Goal: Task Accomplishment & Management: Complete application form

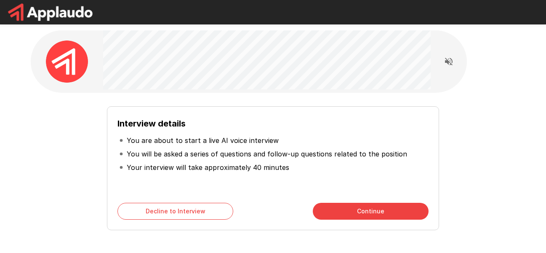
click at [496, 131] on div "Interview details You are about to start a live AI voice interview You will be …" at bounding box center [273, 164] width 478 height 131
click at [339, 206] on button "Continue" at bounding box center [371, 211] width 116 height 17
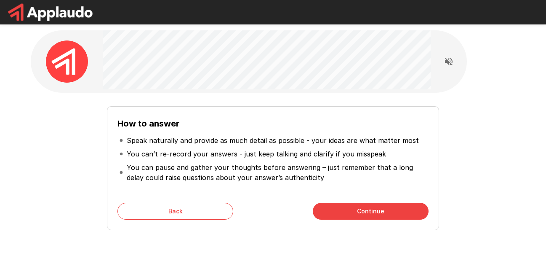
click at [368, 208] on button "Continue" at bounding box center [371, 211] width 116 height 17
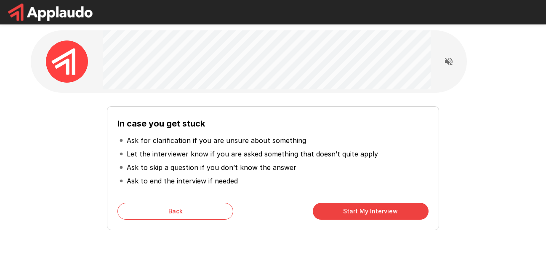
click at [368, 208] on button "Start My Interview" at bounding box center [371, 211] width 116 height 17
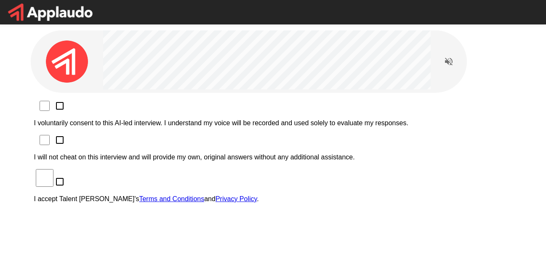
click at [96, 99] on div "I voluntarily consent to this AI-led interview. I understand my voice will be r…" at bounding box center [273, 202] width 485 height 219
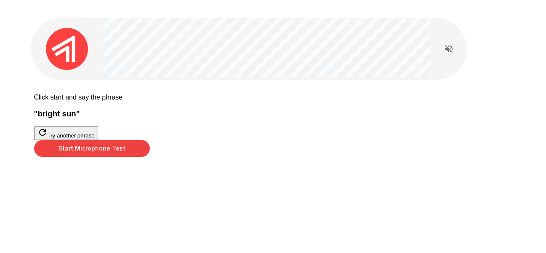
scroll to position [42, 0]
click at [150, 157] on button "Start Microphone Test" at bounding box center [92, 148] width 116 height 17
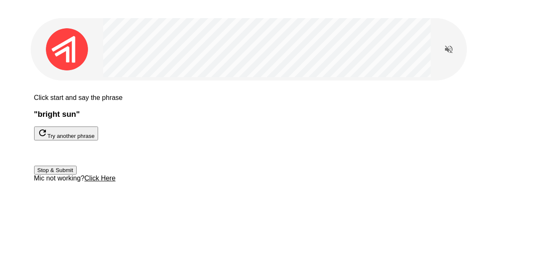
click at [77, 174] on button "Stop & Submit" at bounding box center [55, 169] width 43 height 9
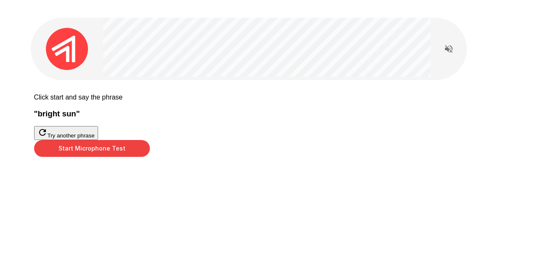
scroll to position [41, 0]
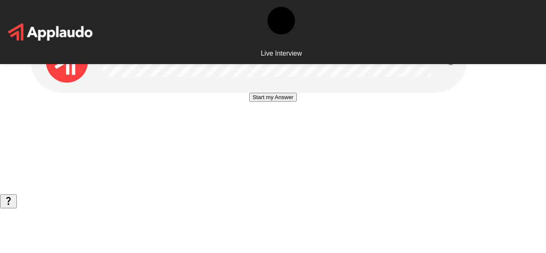
click at [273, 93] on div at bounding box center [273, 93] width 0 height 0
click at [445, 61] on icon "Read questions aloud" at bounding box center [449, 61] width 10 height 10
click at [293, 101] on button "Start my Answer" at bounding box center [273, 97] width 48 height 9
click at [291, 127] on button "Stop & Submit" at bounding box center [273, 122] width 43 height 9
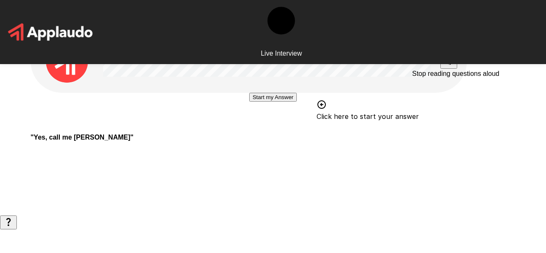
click at [451, 62] on icon "Stop reading questions aloud" at bounding box center [449, 61] width 8 height 8
click at [447, 59] on icon "Read questions aloud" at bounding box center [449, 61] width 10 height 10
click at [283, 101] on button "Start my Answer" at bounding box center [273, 97] width 48 height 9
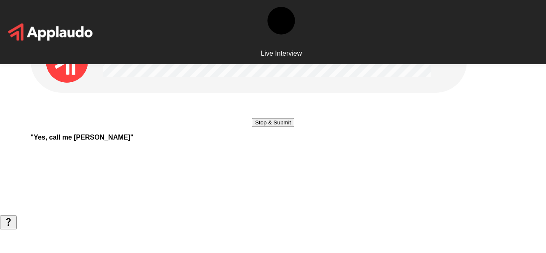
click at [257, 127] on button "Stop & Submit" at bounding box center [273, 122] width 43 height 9
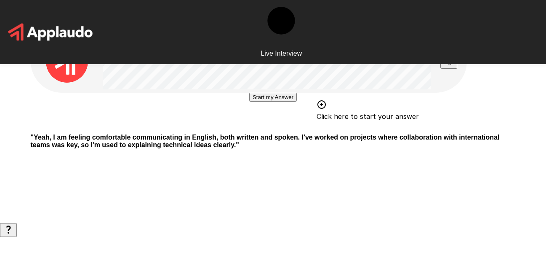
click at [297, 101] on button "Start my Answer" at bounding box center [273, 97] width 48 height 9
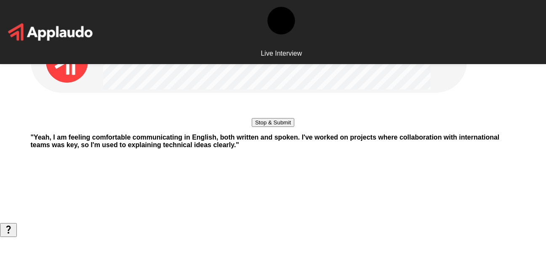
click at [285, 127] on button "Stop & Submit" at bounding box center [273, 122] width 43 height 9
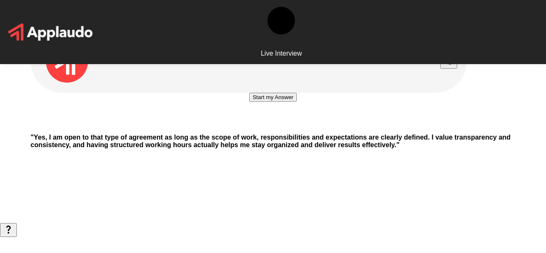
click at [297, 101] on button "Start my Answer" at bounding box center [273, 97] width 48 height 9
click at [294, 127] on button "Stop & Submit" at bounding box center [273, 122] width 43 height 9
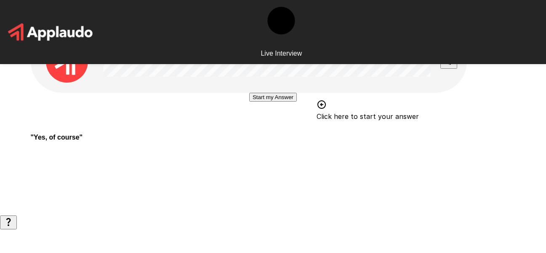
click at [262, 101] on button "Start my Answer" at bounding box center [273, 97] width 48 height 9
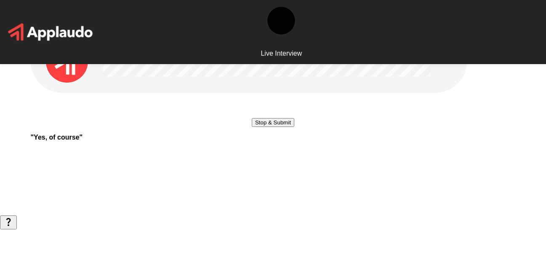
click at [278, 127] on button "Stop & Submit" at bounding box center [273, 122] width 43 height 9
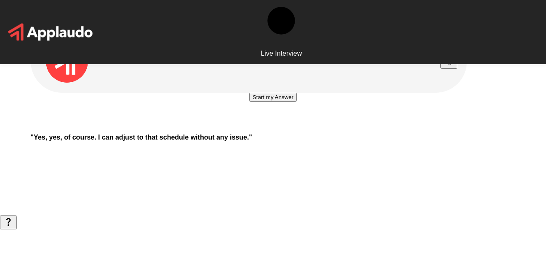
click at [292, 101] on button "Start my Answer" at bounding box center [273, 97] width 48 height 9
click at [288, 127] on button "Stop & Submit" at bounding box center [273, 122] width 43 height 9
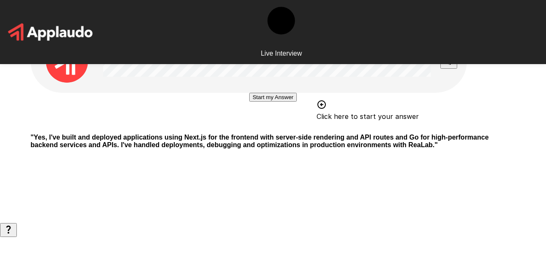
click at [283, 101] on button "Start my Answer" at bounding box center [273, 97] width 48 height 9
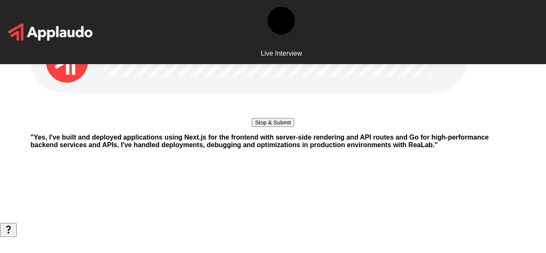
click at [294, 127] on button "Stop & Submit" at bounding box center [273, 122] width 43 height 9
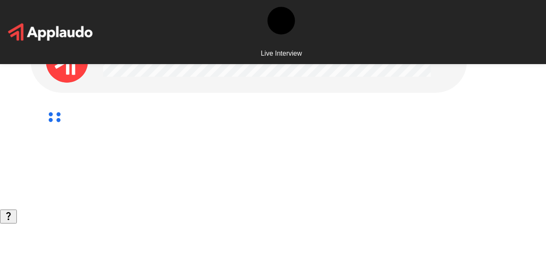
scroll to position [22, 0]
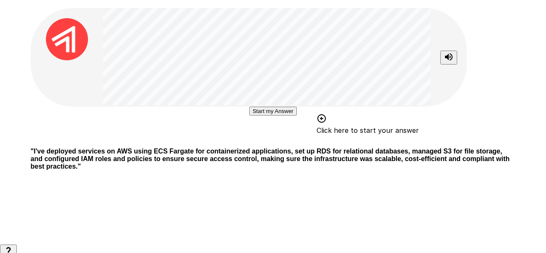
click at [288, 115] on button "Start my Answer" at bounding box center [273, 111] width 48 height 9
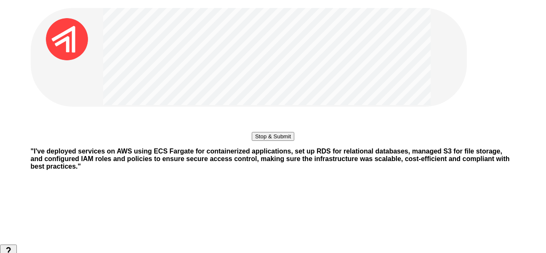
click at [294, 141] on button "Stop & Submit" at bounding box center [273, 136] width 43 height 9
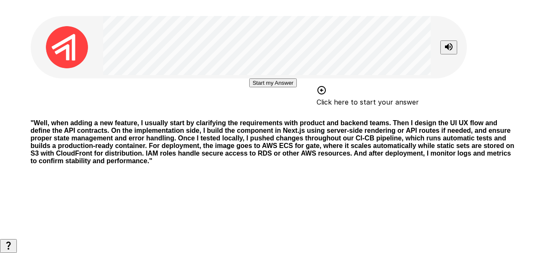
click at [275, 87] on button "Start my Answer" at bounding box center [273, 82] width 48 height 9
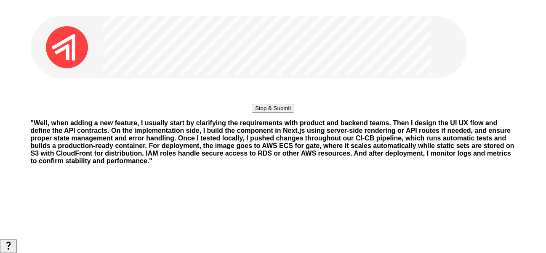
click at [285, 112] on button "Stop & Submit" at bounding box center [273, 108] width 43 height 9
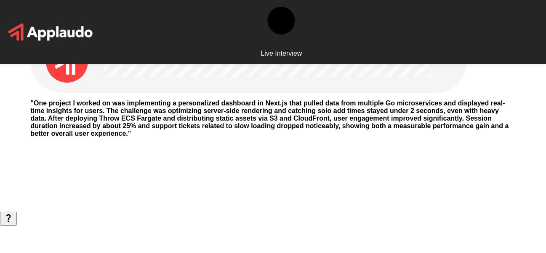
scroll to position [0, 0]
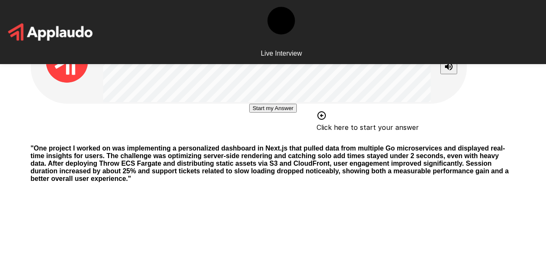
click at [287, 112] on button "Start my Answer" at bounding box center [273, 108] width 48 height 9
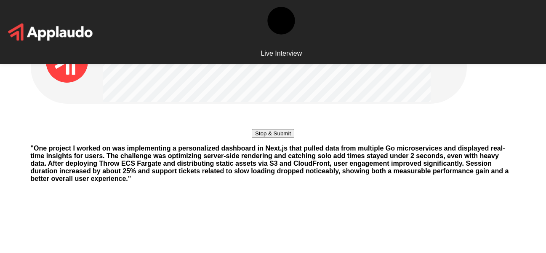
click at [283, 138] on button "Stop & Submit" at bounding box center [273, 133] width 43 height 9
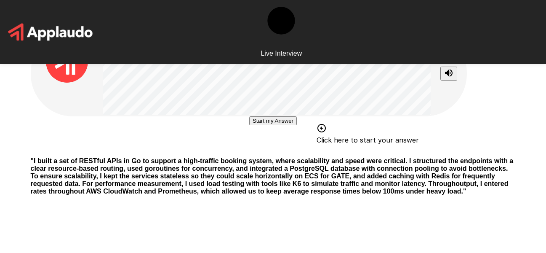
click at [288, 125] on button "Start my Answer" at bounding box center [273, 120] width 48 height 9
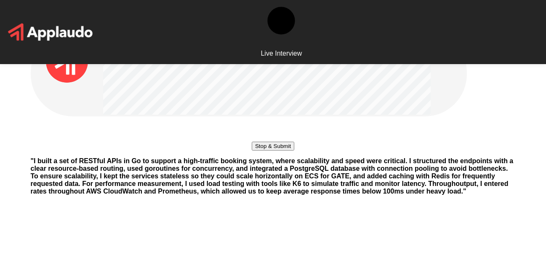
click at [285, 150] on button "Stop & Submit" at bounding box center [273, 145] width 43 height 9
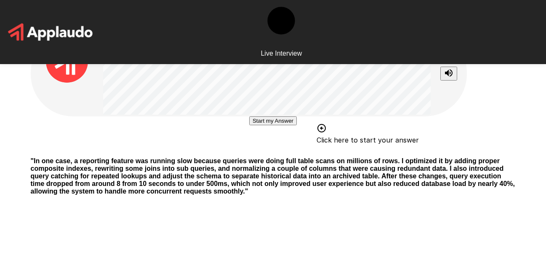
click at [265, 125] on button "Start my Answer" at bounding box center [273, 120] width 48 height 9
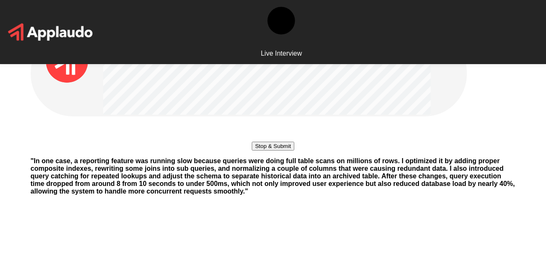
click at [290, 150] on button "Stop & Submit" at bounding box center [273, 145] width 43 height 9
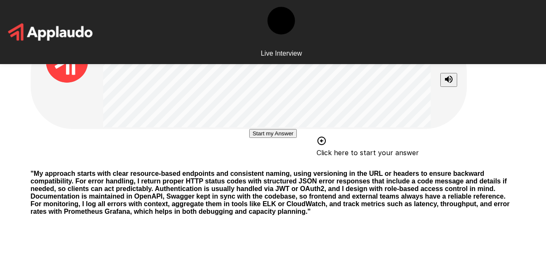
click at [269, 138] on button "Start my Answer" at bounding box center [273, 133] width 48 height 9
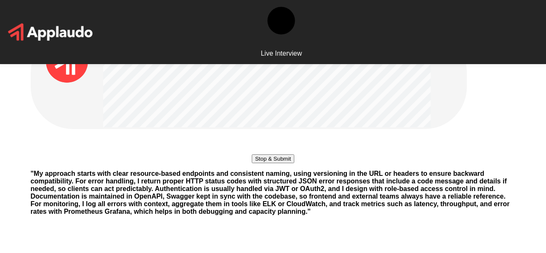
click at [291, 163] on button "Stop & Submit" at bounding box center [273, 158] width 43 height 9
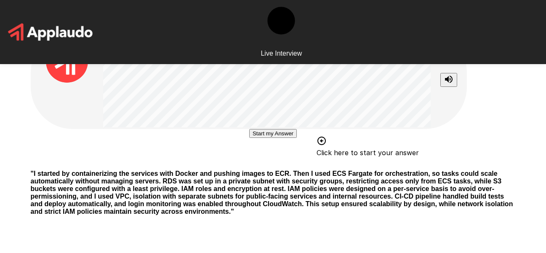
click at [279, 138] on button "Start my Answer" at bounding box center [273, 133] width 48 height 9
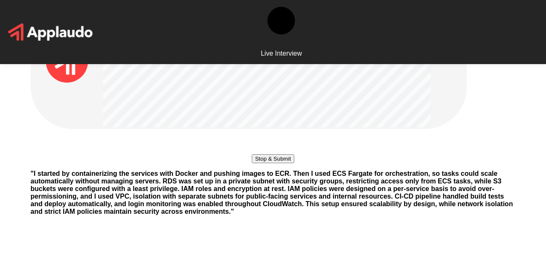
click at [271, 163] on button "Stop & Submit" at bounding box center [273, 158] width 43 height 9
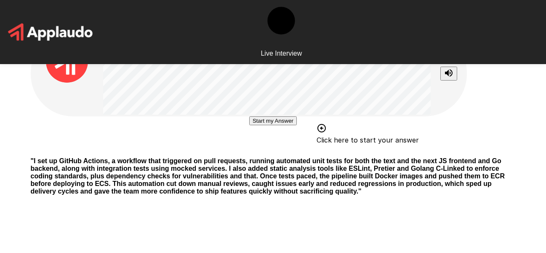
click at [267, 125] on button "Start my Answer" at bounding box center [273, 120] width 48 height 9
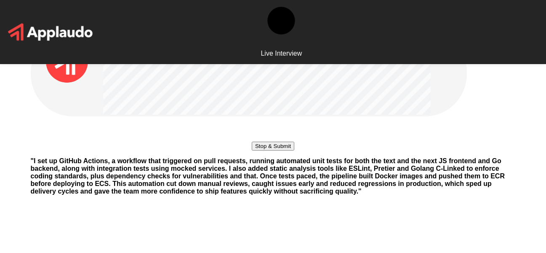
click at [264, 150] on button "Stop & Submit" at bounding box center [273, 145] width 43 height 9
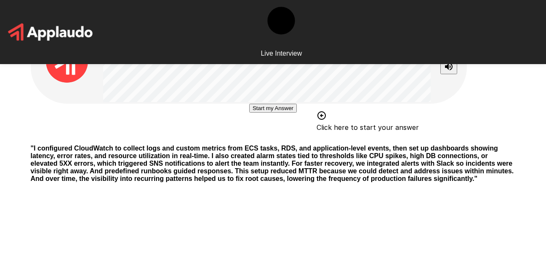
click at [249, 112] on button "Start my Answer" at bounding box center [273, 108] width 48 height 9
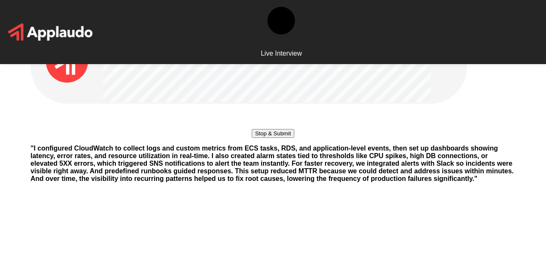
click at [252, 138] on button "Stop & Submit" at bounding box center [273, 133] width 43 height 9
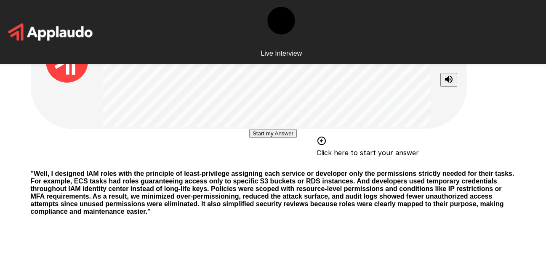
click at [271, 138] on button "Start my Answer" at bounding box center [273, 133] width 48 height 9
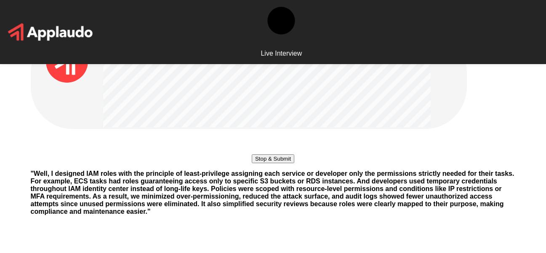
click at [288, 163] on button "Stop & Submit" at bounding box center [273, 158] width 43 height 9
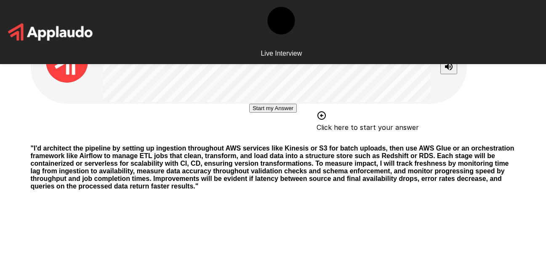
click at [282, 112] on button "Start my Answer" at bounding box center [273, 108] width 48 height 9
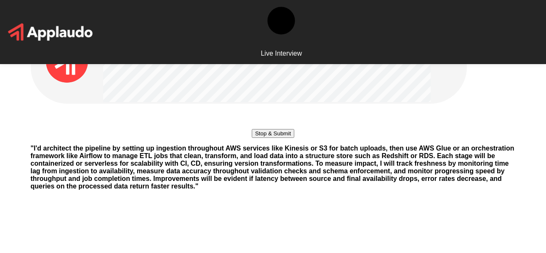
click at [294, 138] on button "Stop & Submit" at bounding box center [273, 133] width 43 height 9
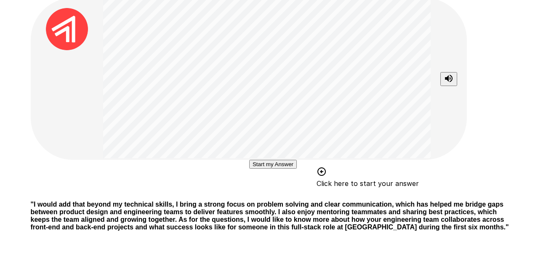
scroll to position [84, 0]
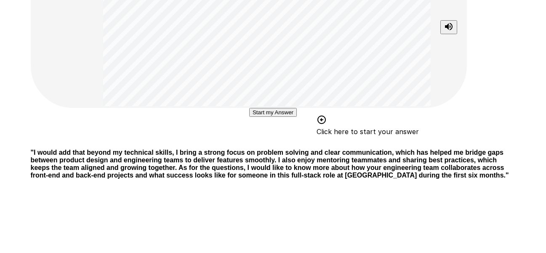
click at [263, 117] on button "Start my Answer" at bounding box center [273, 112] width 48 height 9
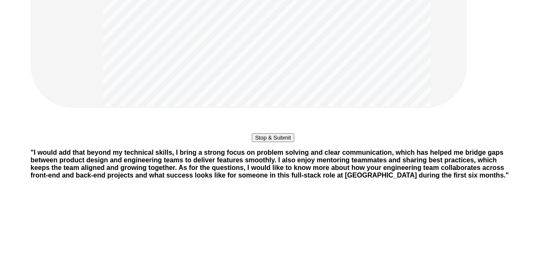
click at [269, 142] on button "Stop & Submit" at bounding box center [273, 137] width 43 height 9
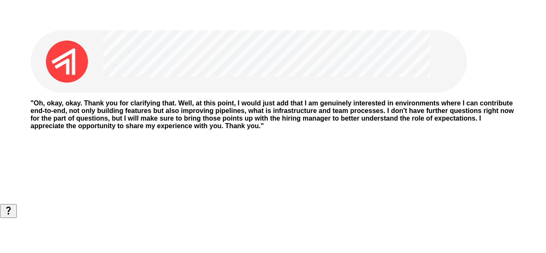
scroll to position [12, 0]
